Goal: Task Accomplishment & Management: Manage account settings

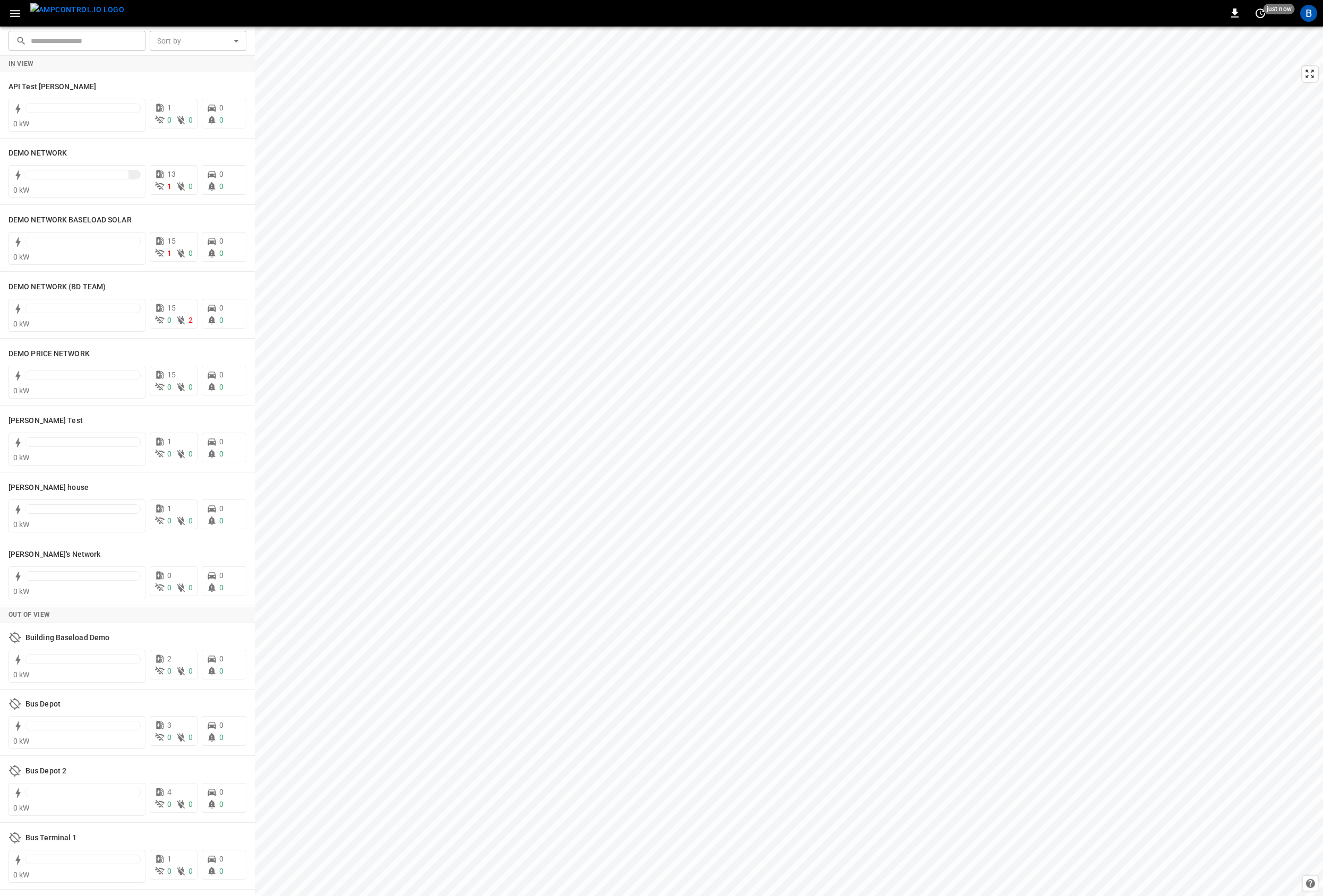
click at [17, 12] on icon "button" at bounding box center [15, 13] width 13 height 13
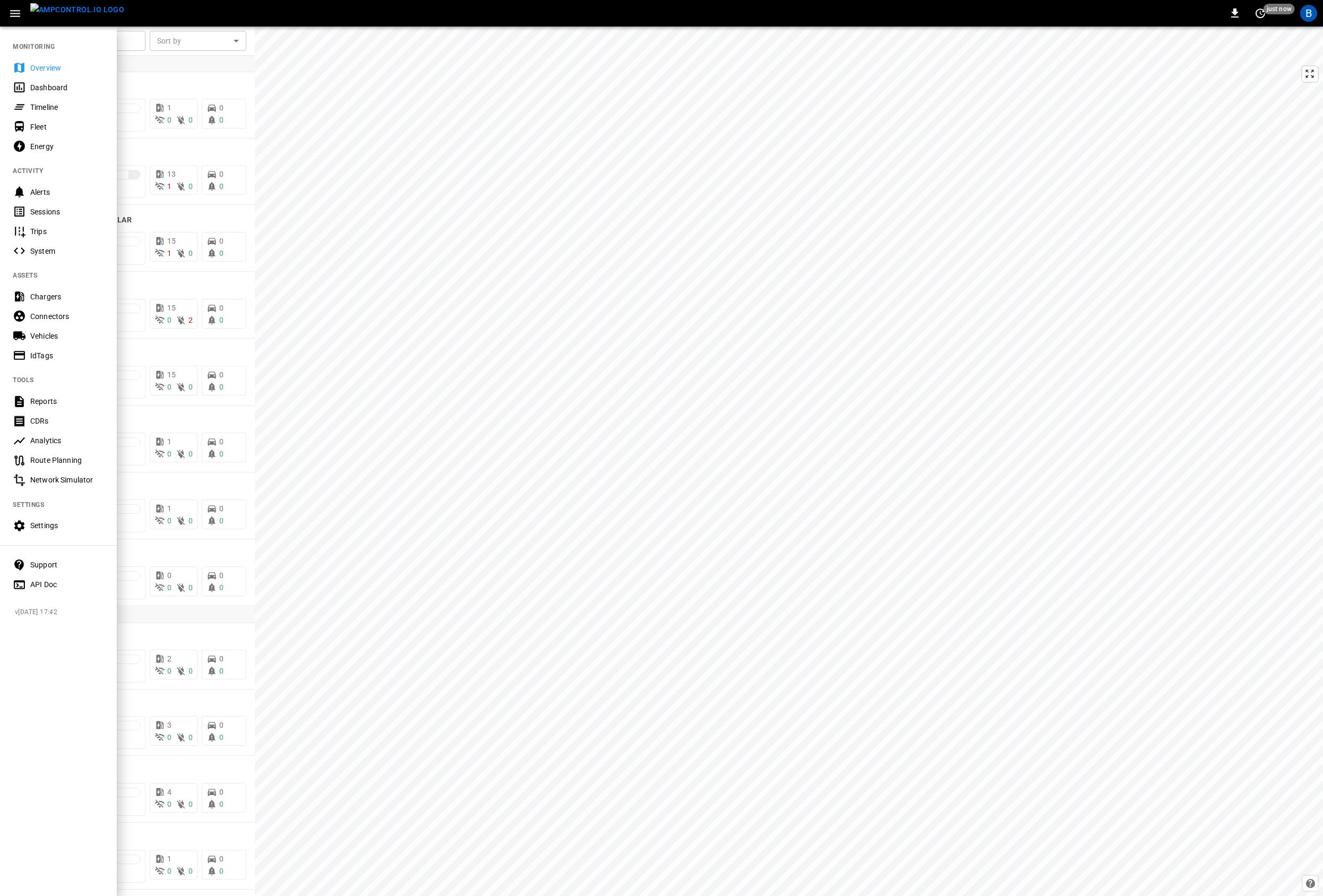
click at [49, 301] on div "Chargers" at bounding box center [67, 296] width 74 height 10
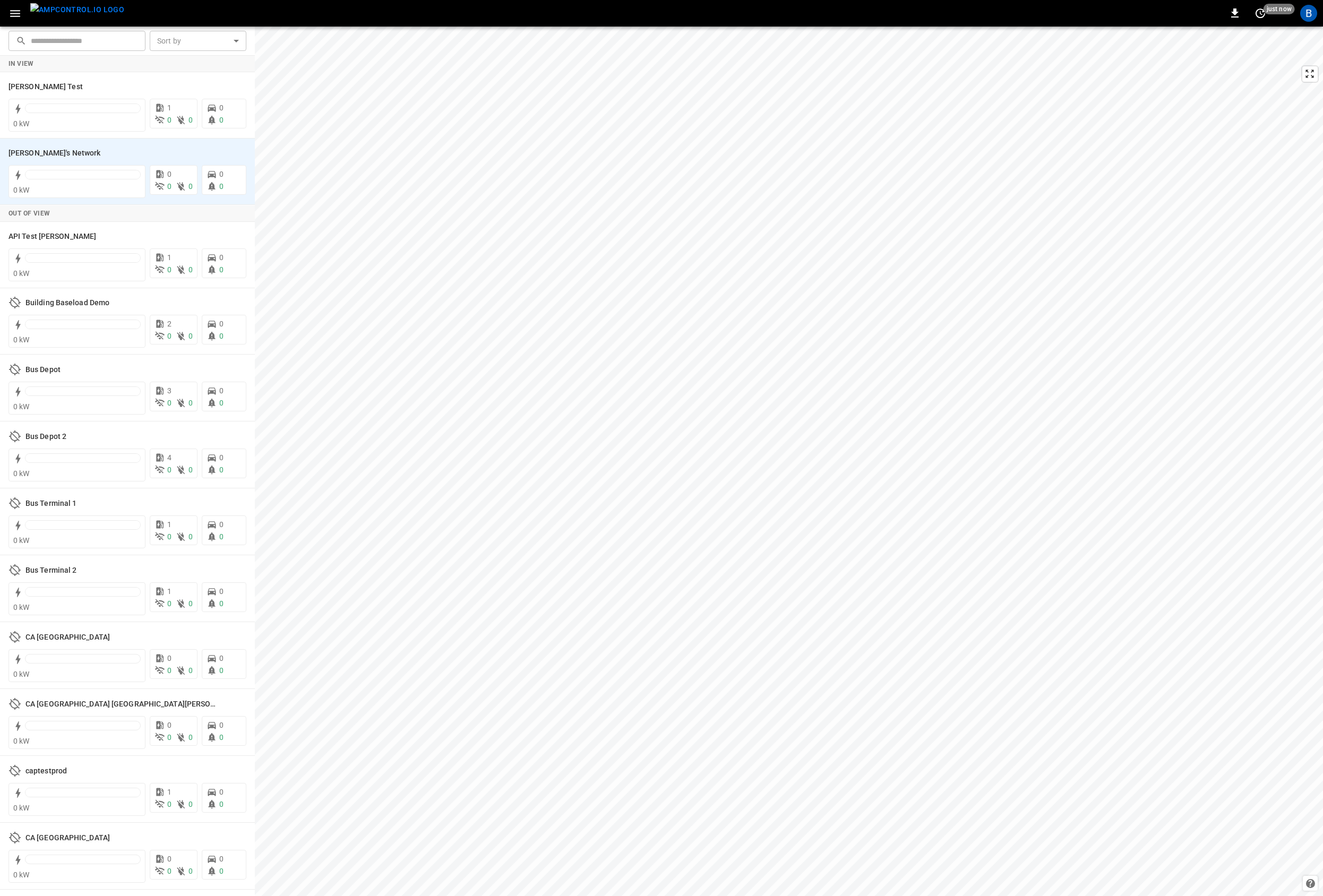
click at [13, 18] on icon "button" at bounding box center [15, 13] width 13 height 13
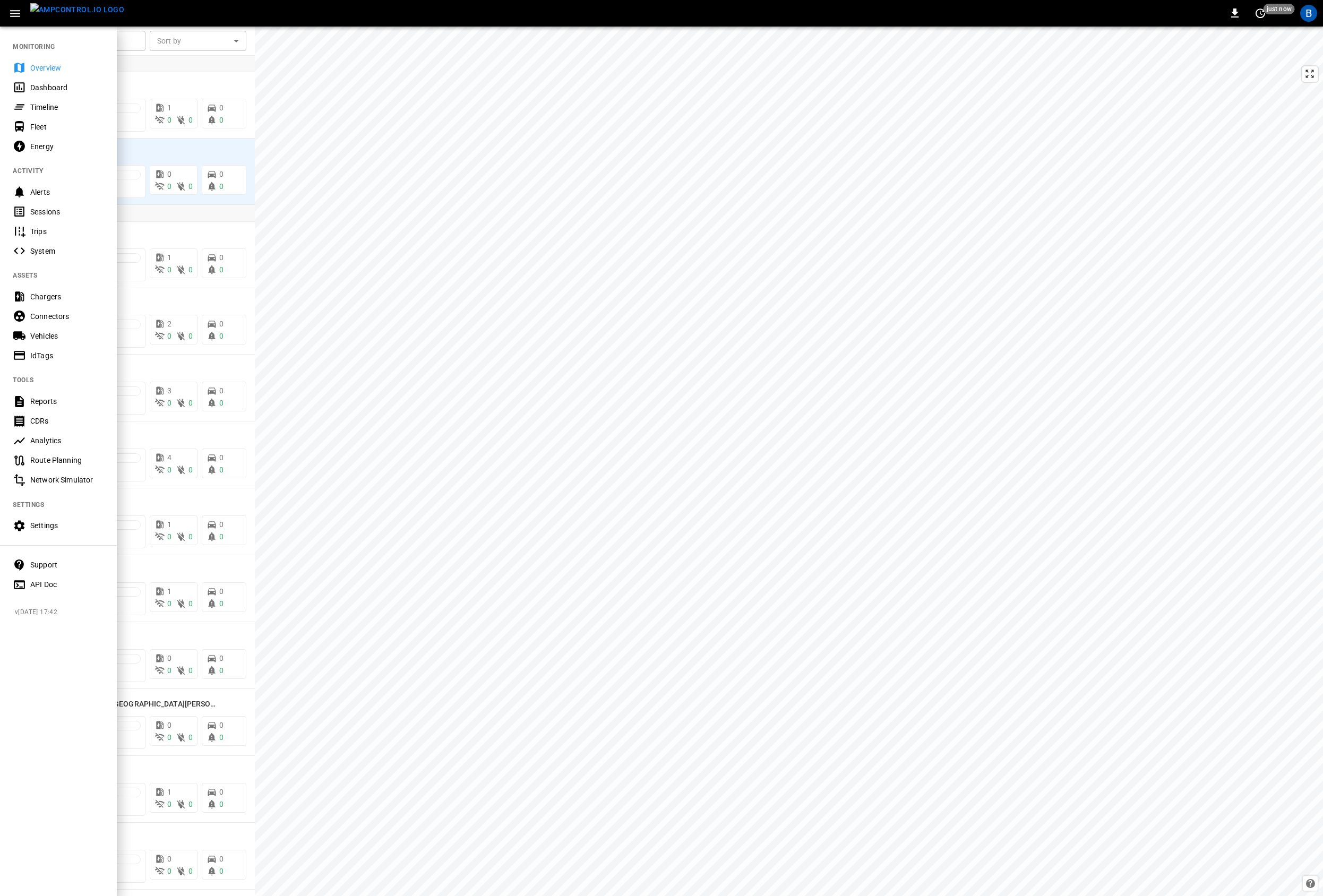
click at [56, 522] on div "Settings" at bounding box center [67, 525] width 74 height 10
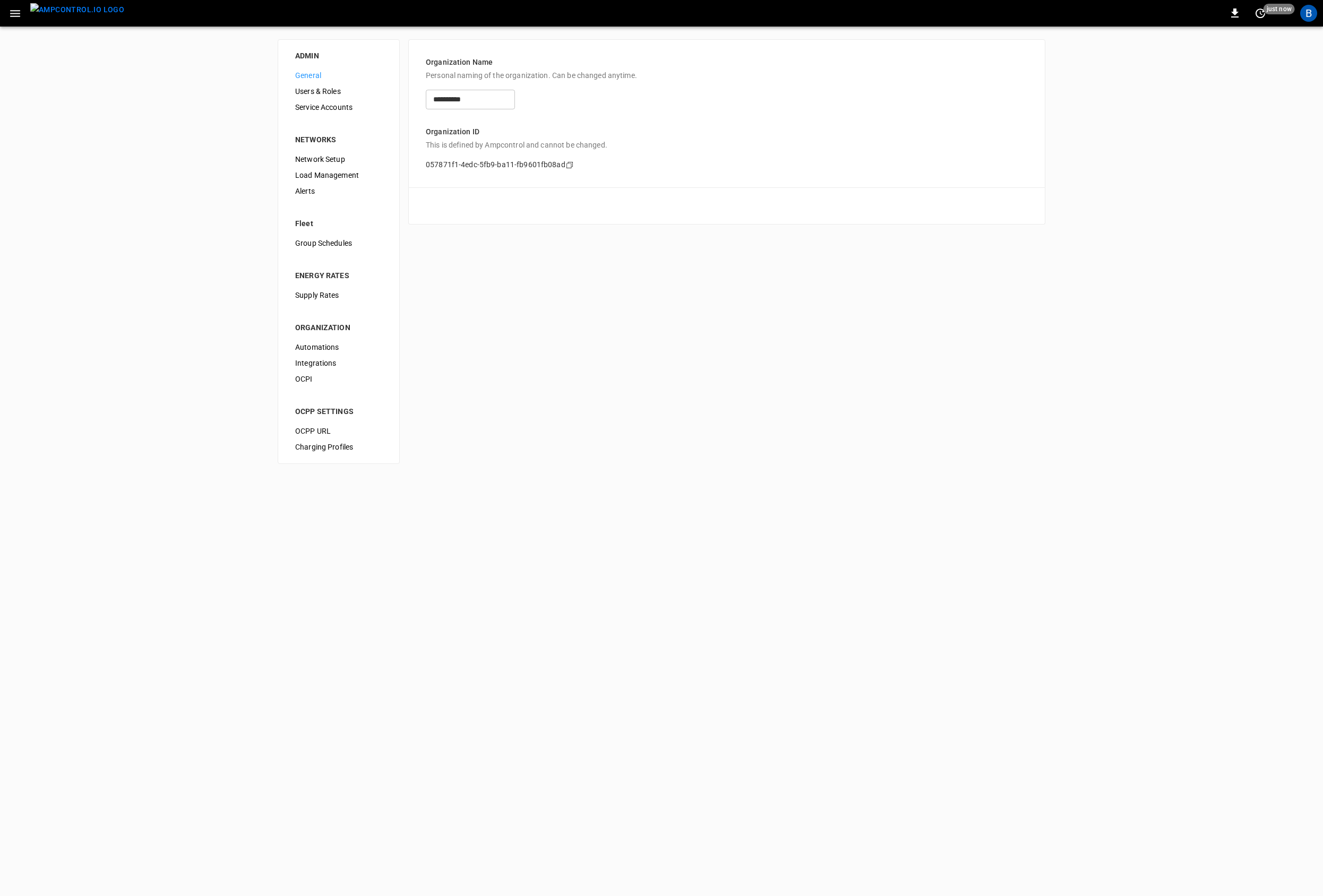
click at [598, 322] on div "**********" at bounding box center [662, 252] width 1323 height 450
click at [332, 100] on div "Service Accounts" at bounding box center [339, 107] width 104 height 16
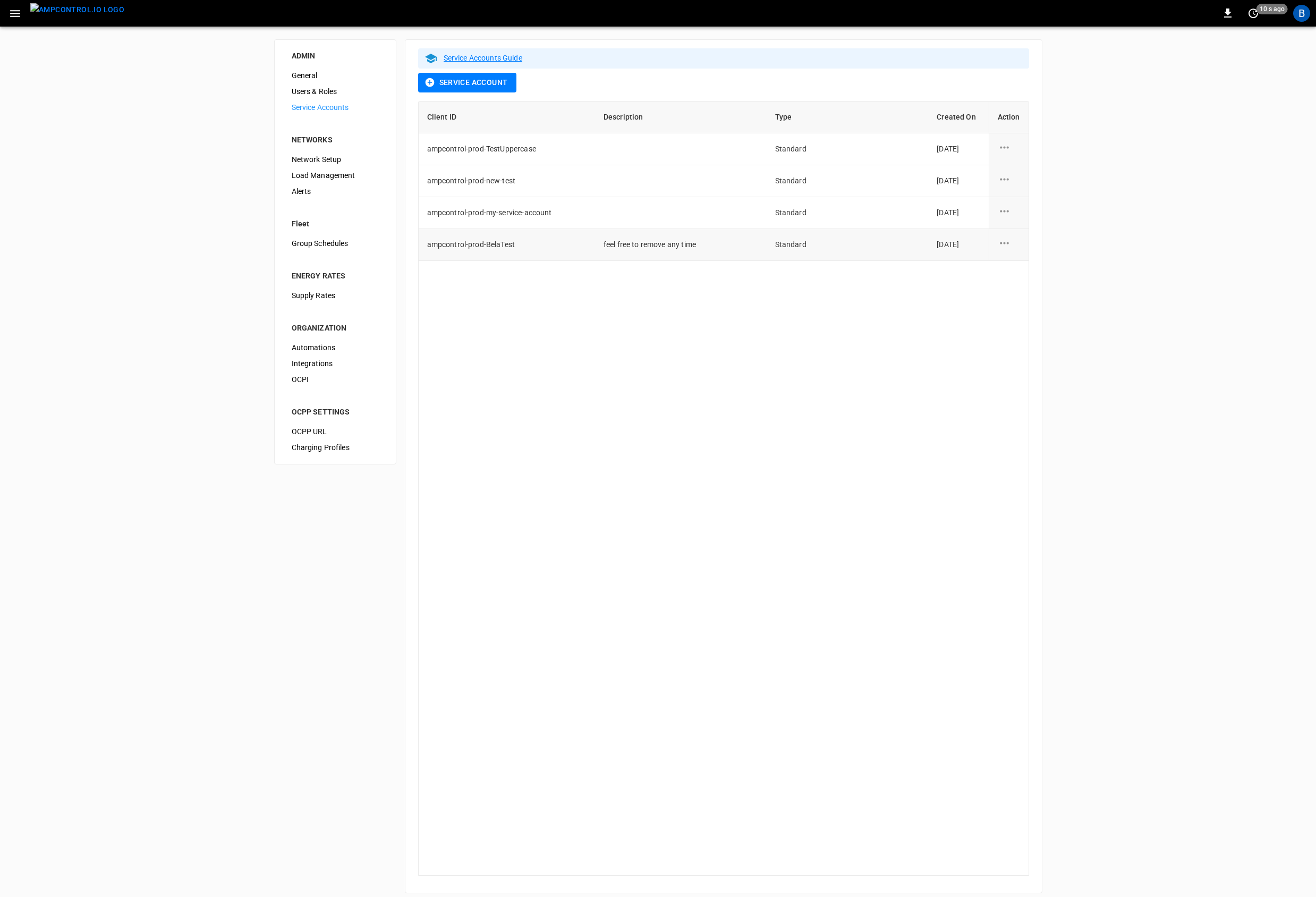
click at [1009, 243] on icon "service account action options" at bounding box center [1004, 243] width 13 height 13
click at [1017, 253] on li "Edit" at bounding box center [1036, 249] width 78 height 17
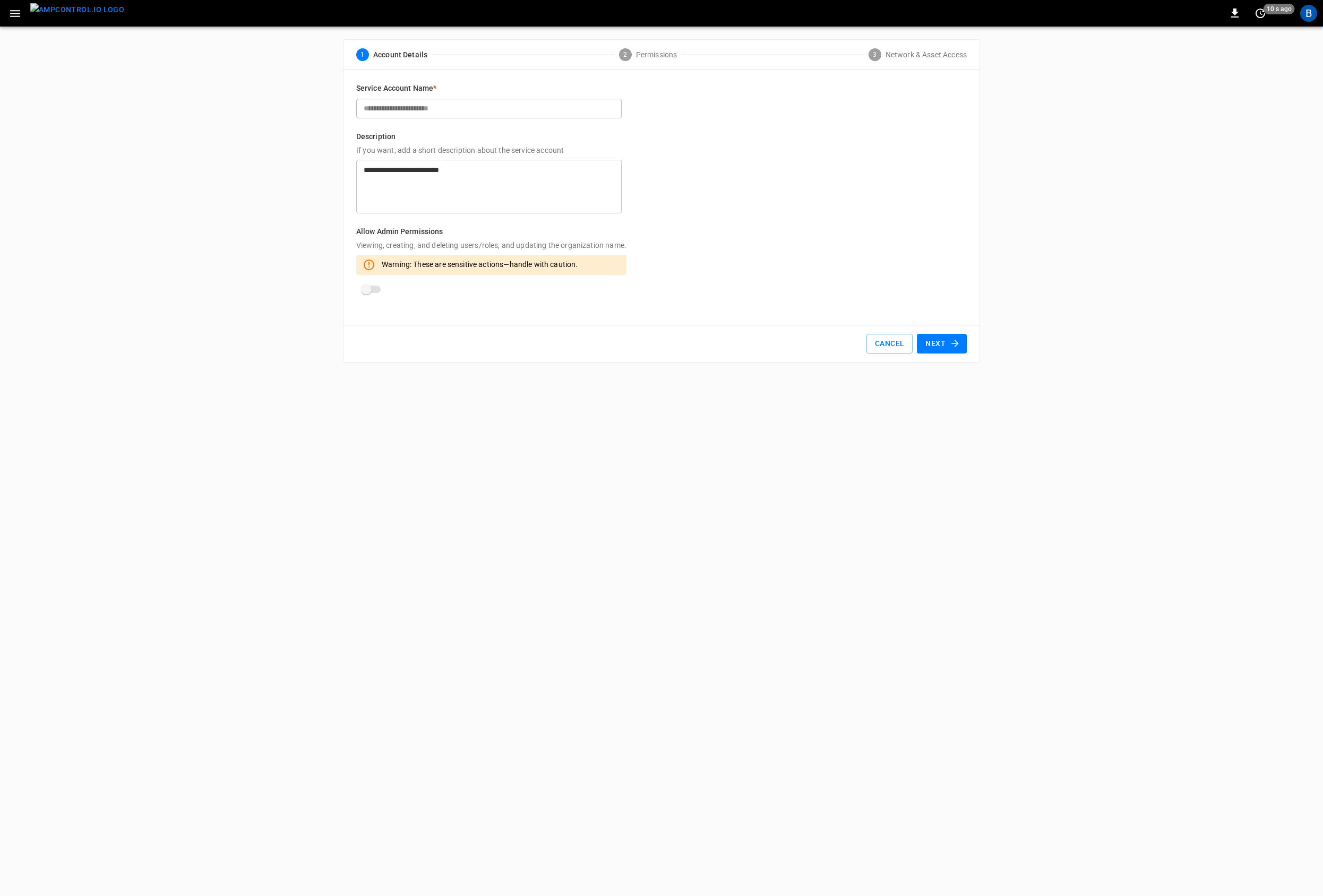
drag, startPoint x: 936, startPoint y: 341, endPoint x: 1022, endPoint y: 307, distance: 92.5
click at [936, 341] on button "Next" at bounding box center [942, 343] width 50 height 20
